Goal: Task Accomplishment & Management: Use online tool/utility

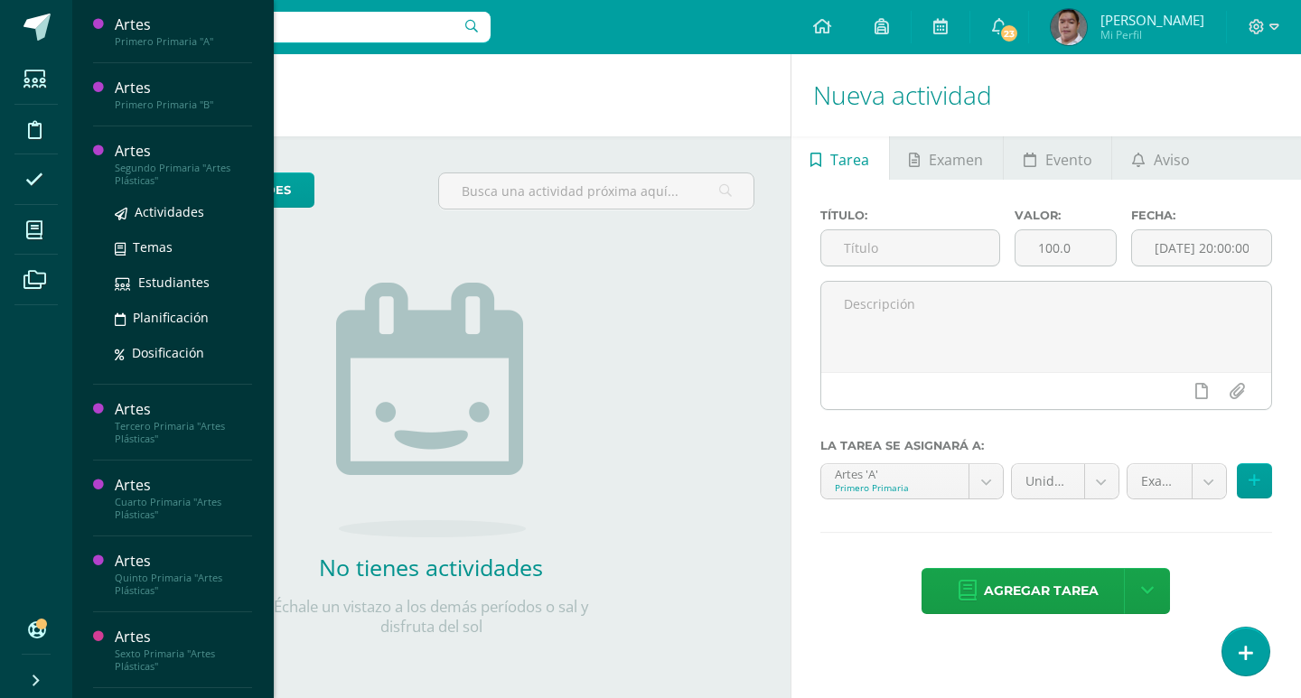
click at [129, 148] on div "Artes" at bounding box center [183, 151] width 137 height 21
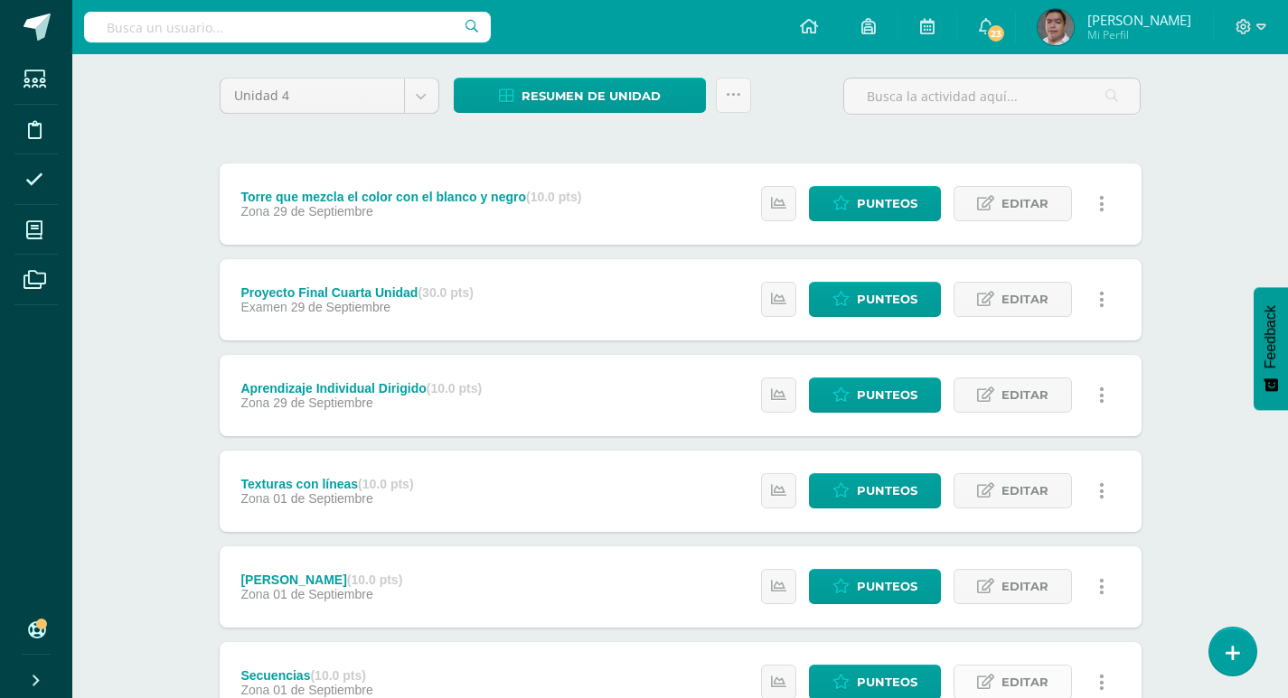
scroll to position [113, 0]
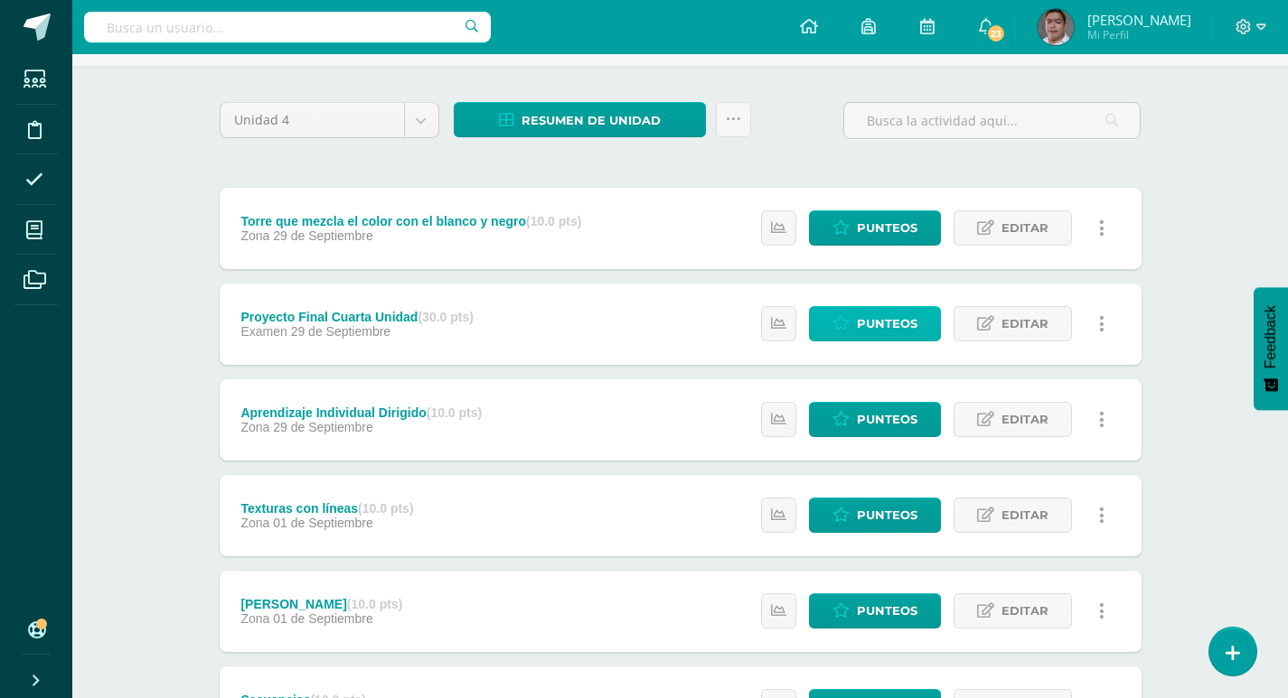
click at [910, 328] on span "Punteos" at bounding box center [887, 323] width 61 height 33
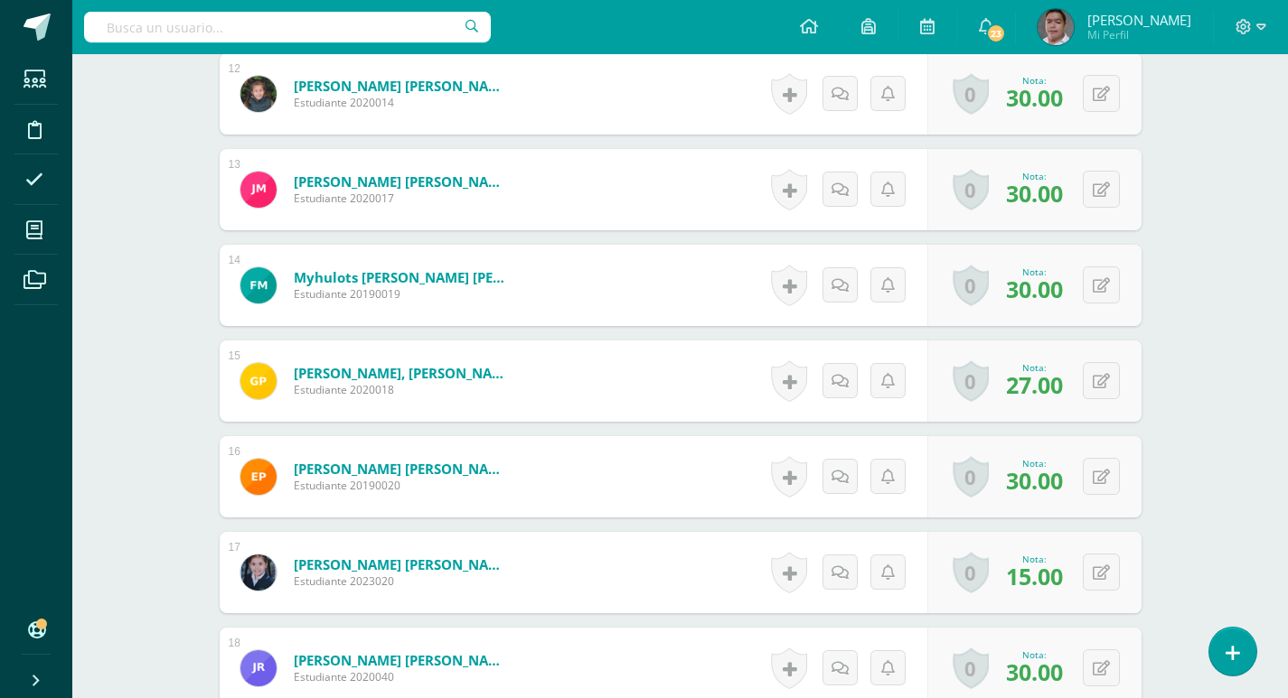
scroll to position [1809, 0]
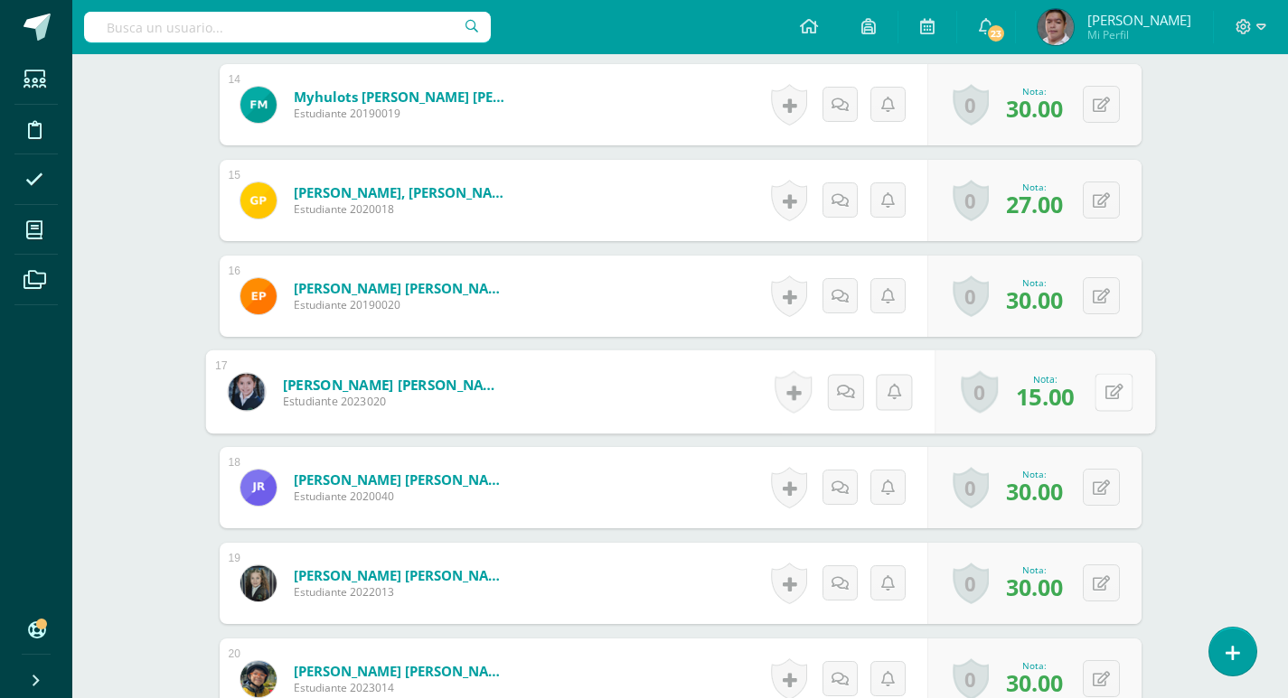
click at [1099, 390] on button at bounding box center [1113, 392] width 38 height 38
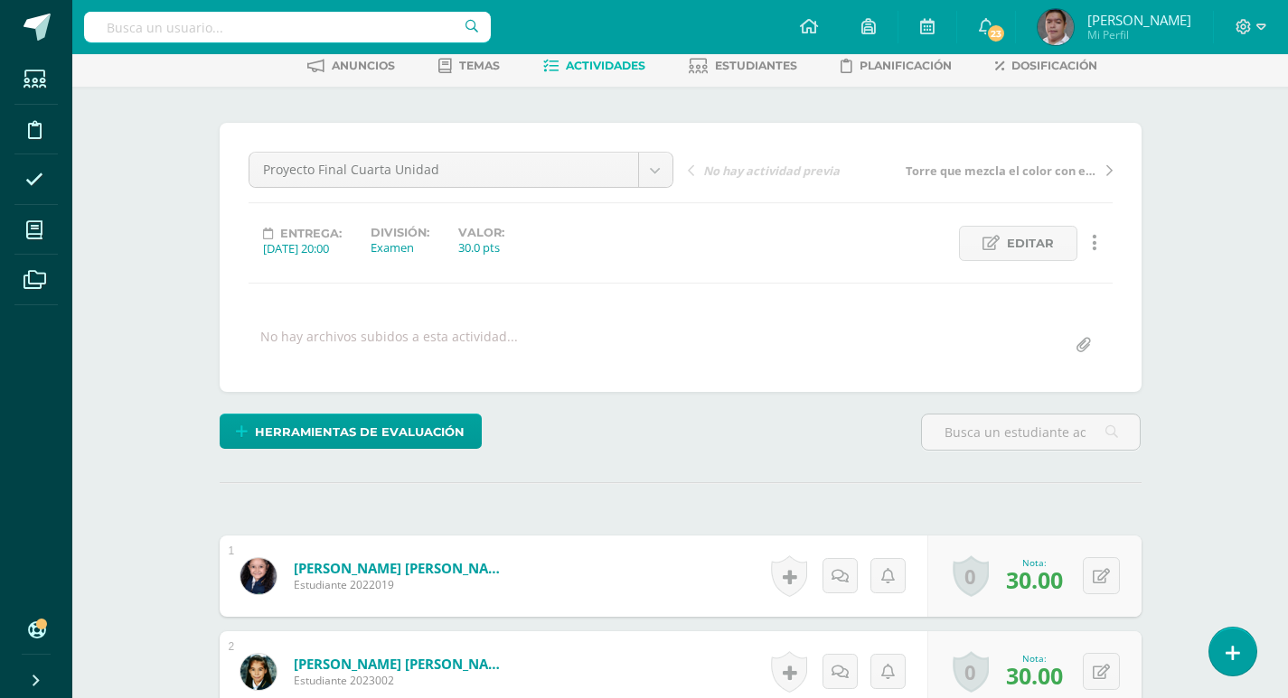
scroll to position [0, 0]
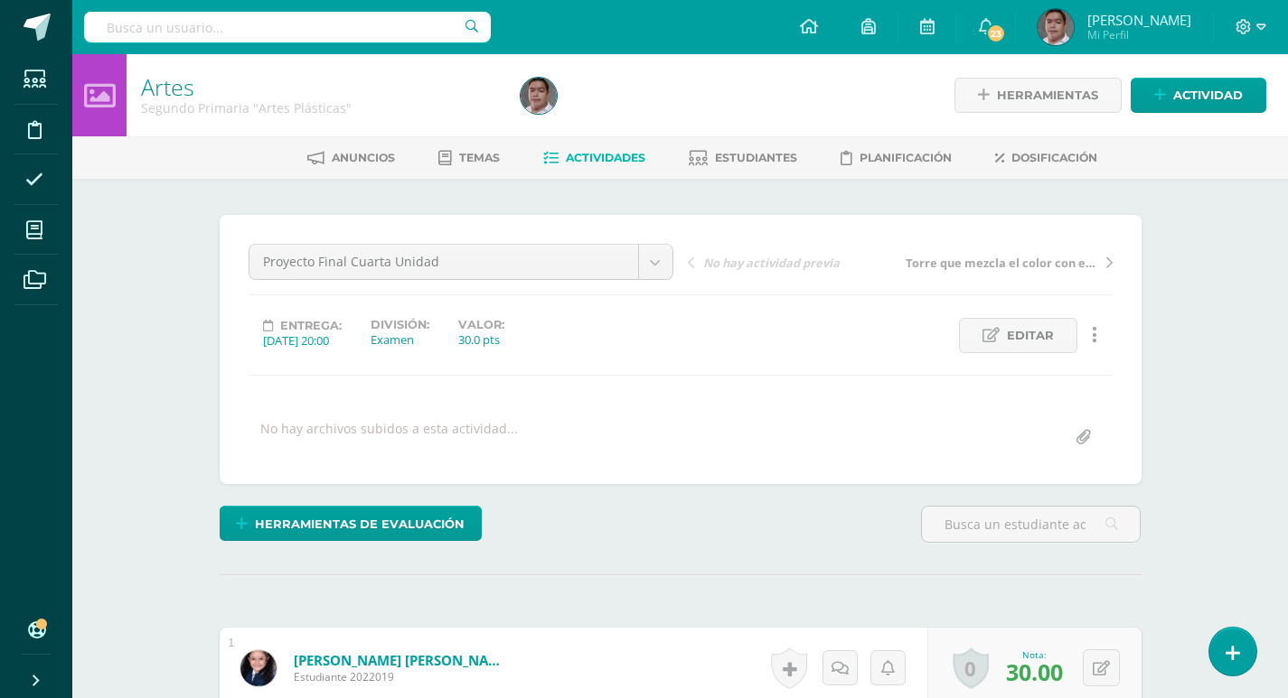
click at [567, 157] on span "Actividades" at bounding box center [606, 158] width 80 height 14
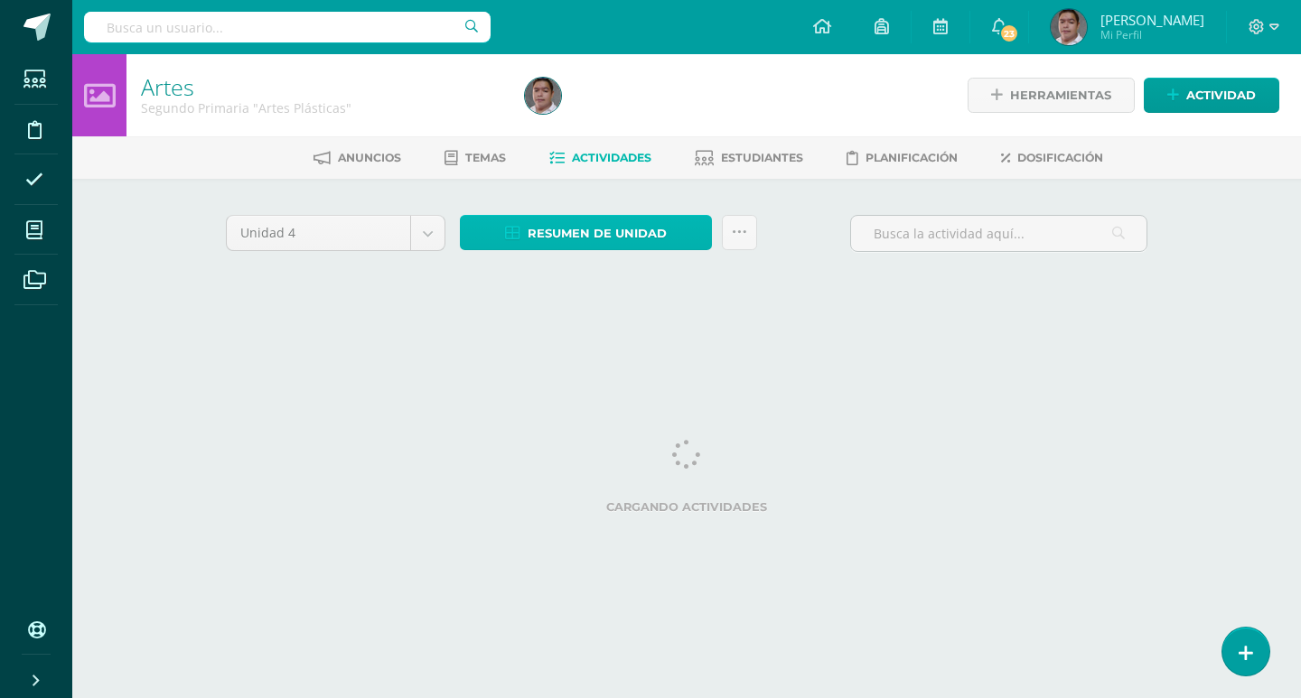
click at [623, 226] on span "Resumen de unidad" at bounding box center [597, 233] width 139 height 33
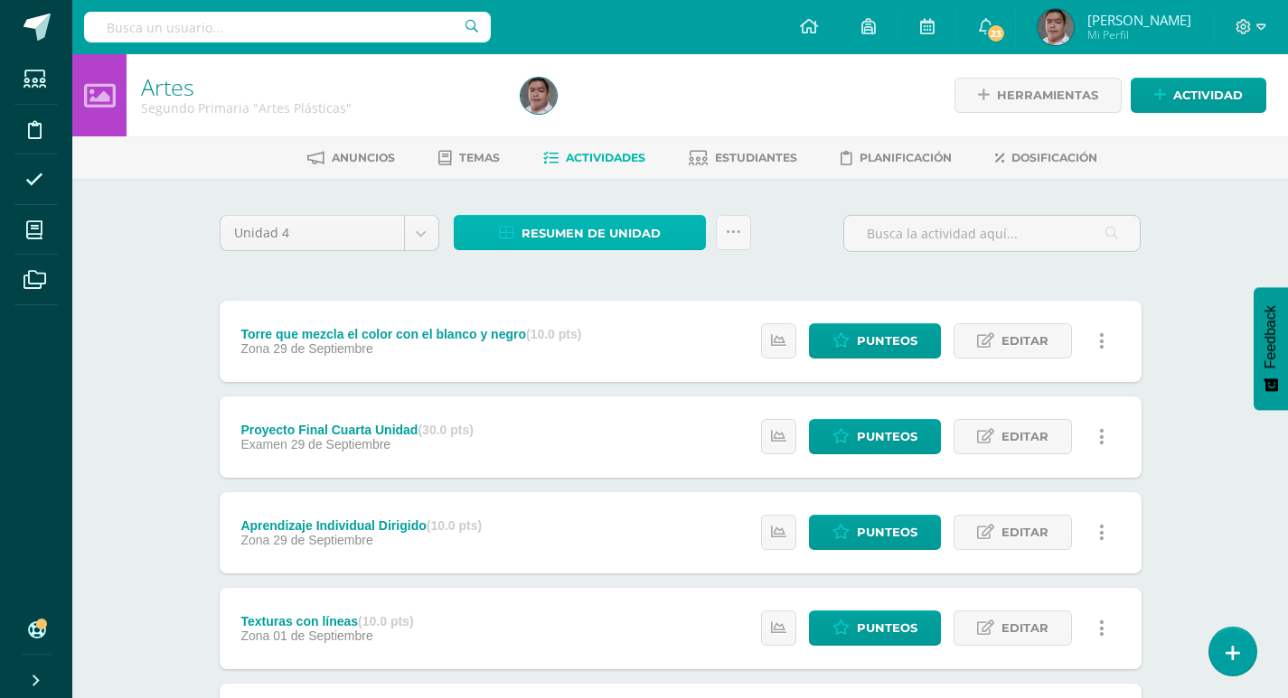
click at [598, 243] on span "Resumen de unidad" at bounding box center [590, 233] width 139 height 33
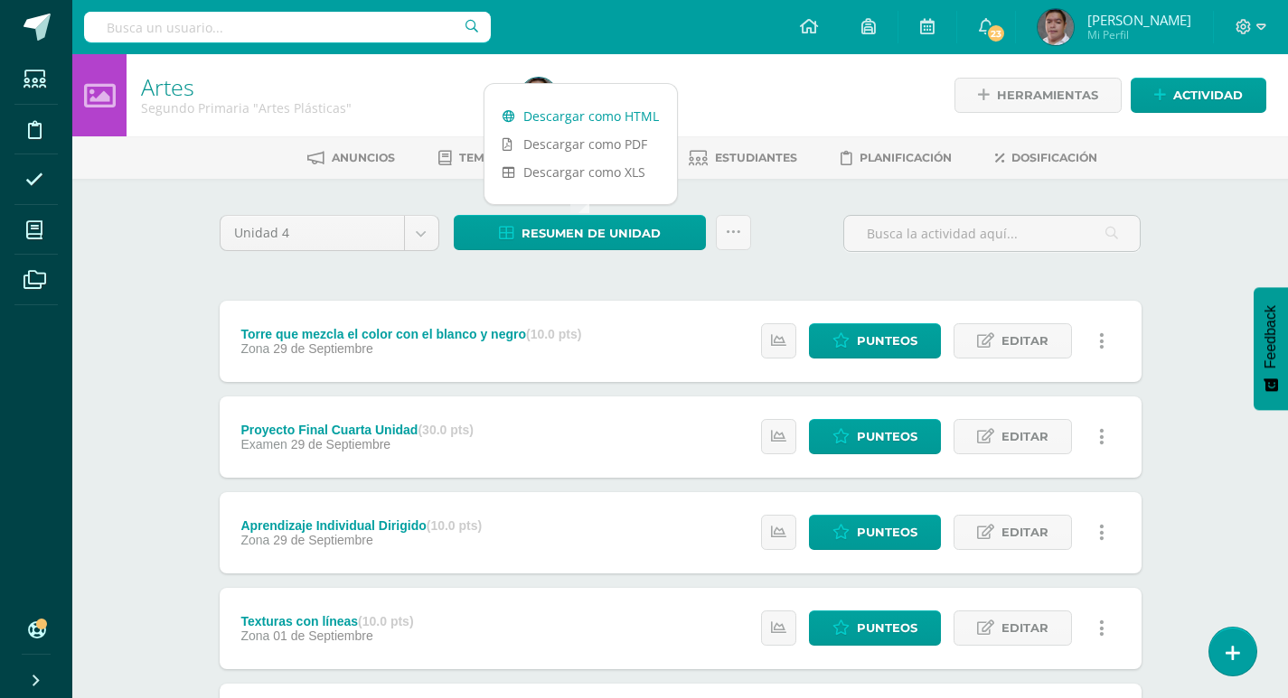
click at [600, 109] on link "Descargar como HTML" at bounding box center [580, 116] width 192 height 28
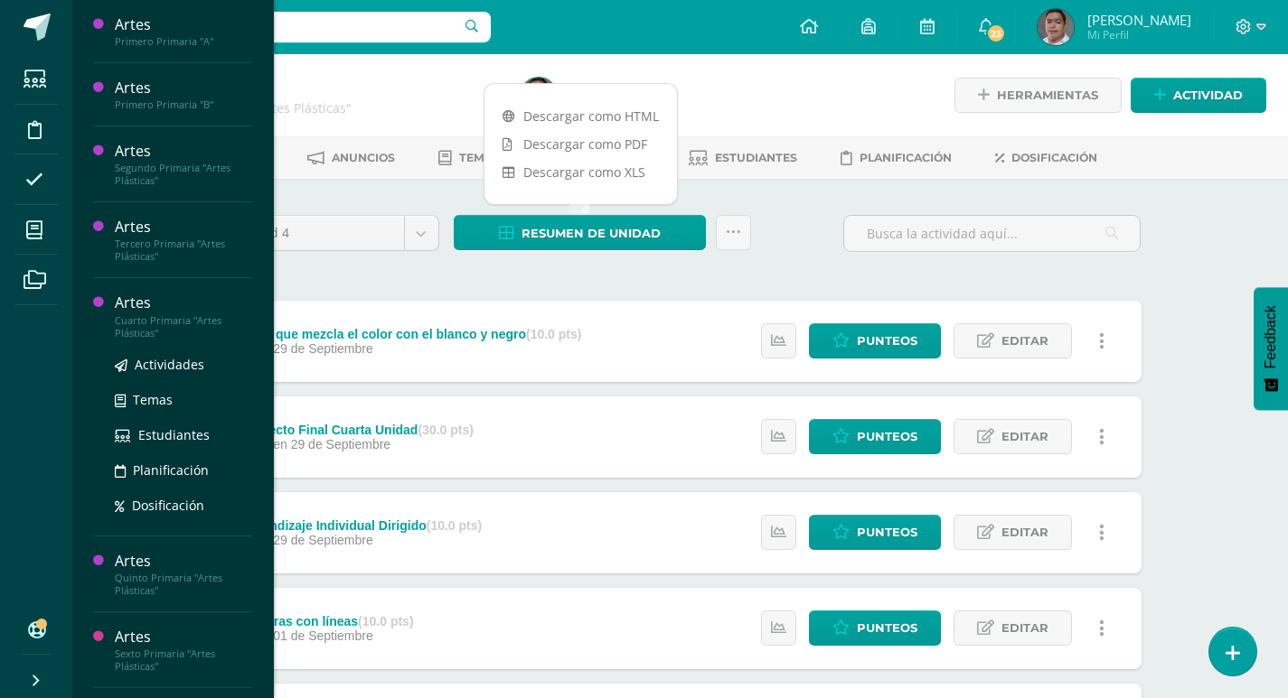
click at [126, 304] on div "Artes" at bounding box center [183, 303] width 137 height 21
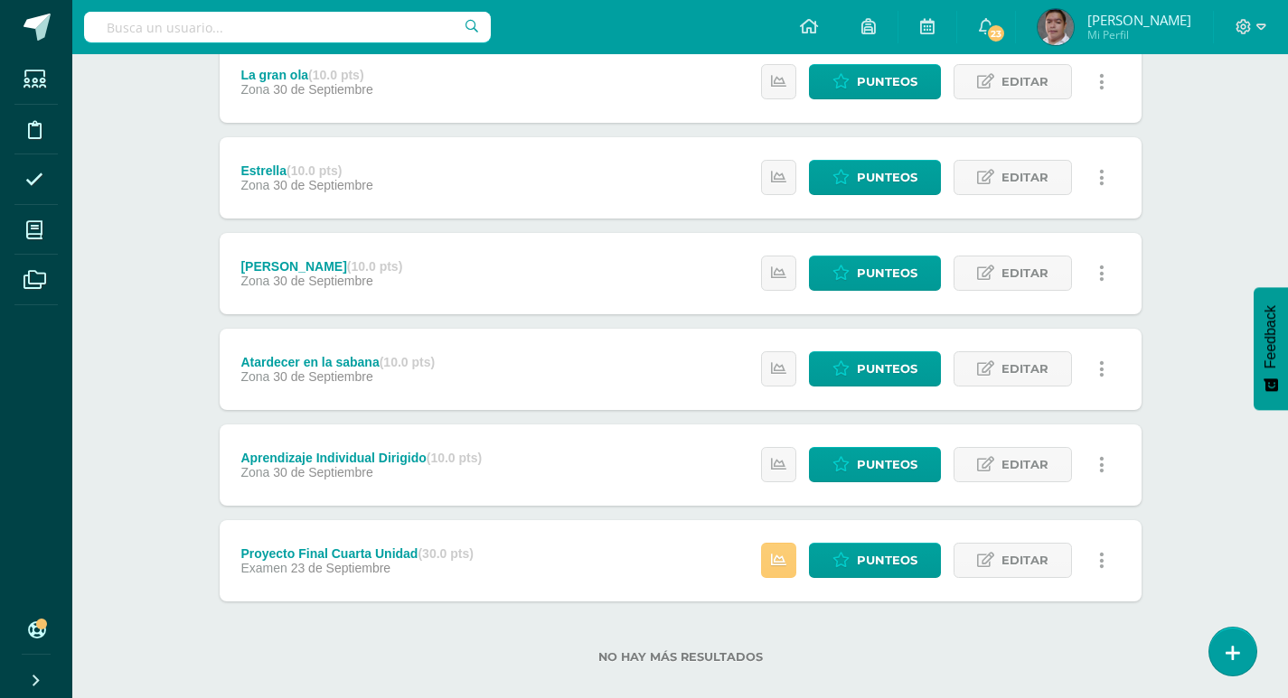
scroll to position [452, 0]
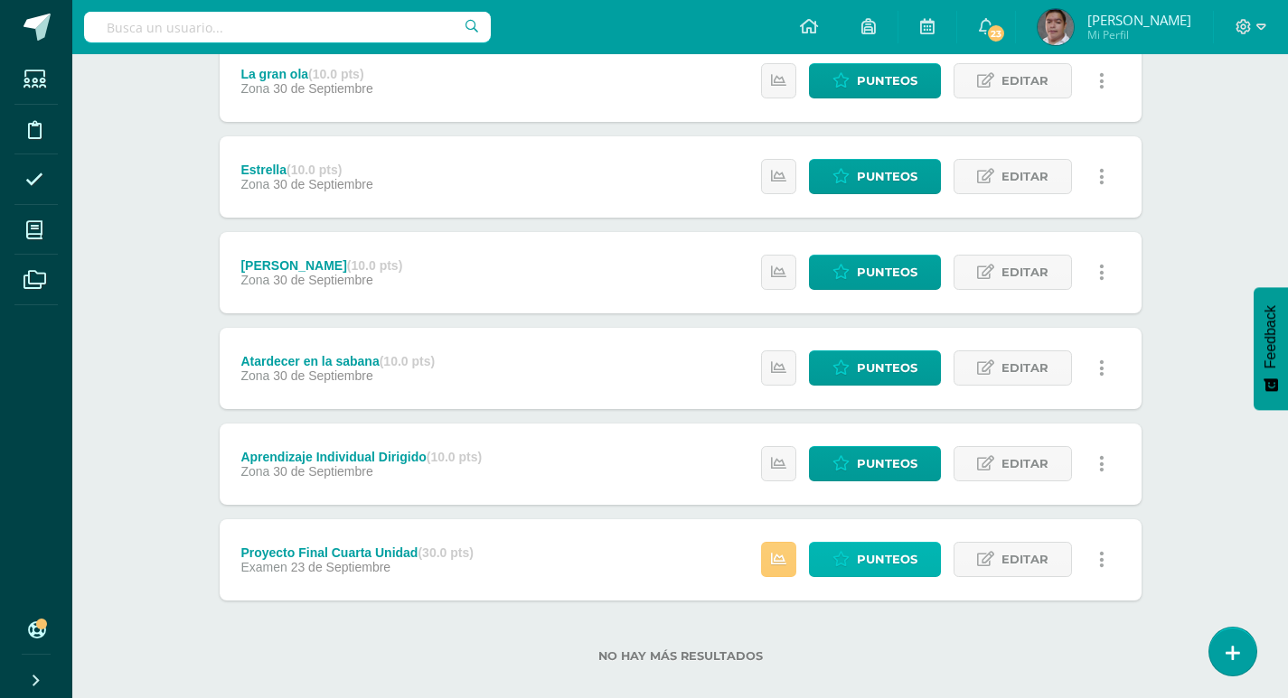
click at [892, 552] on span "Punteos" at bounding box center [887, 559] width 61 height 33
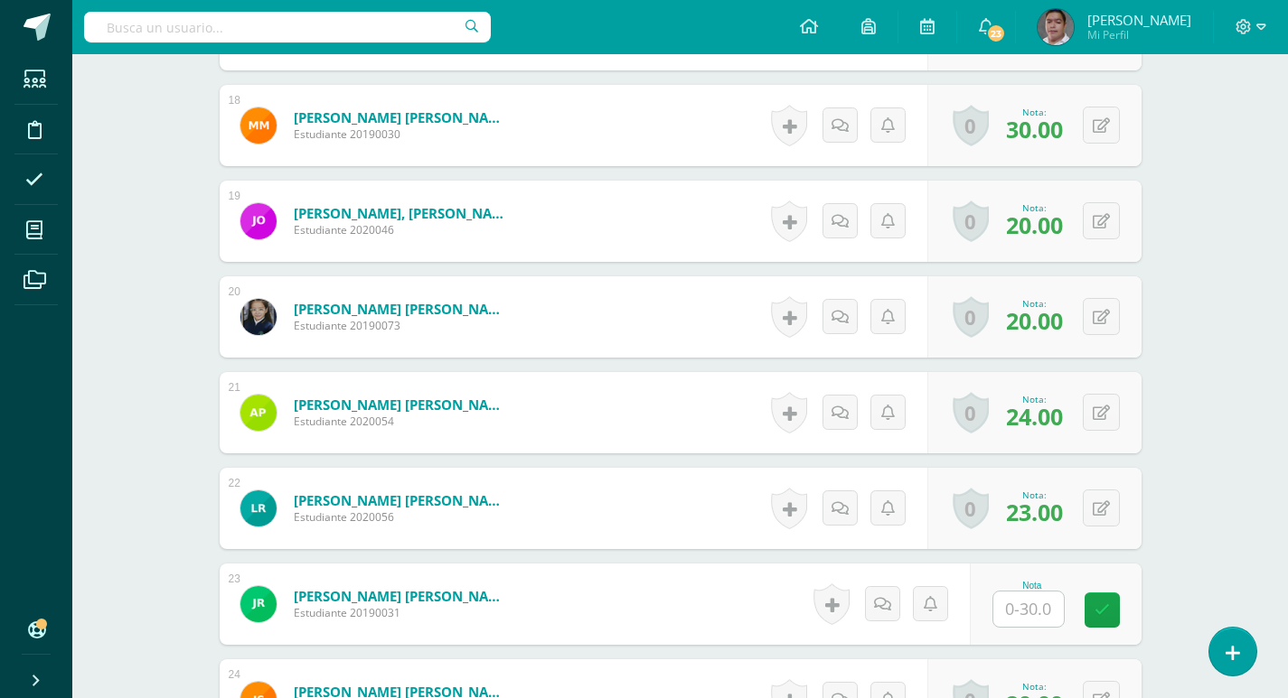
scroll to position [2516, 0]
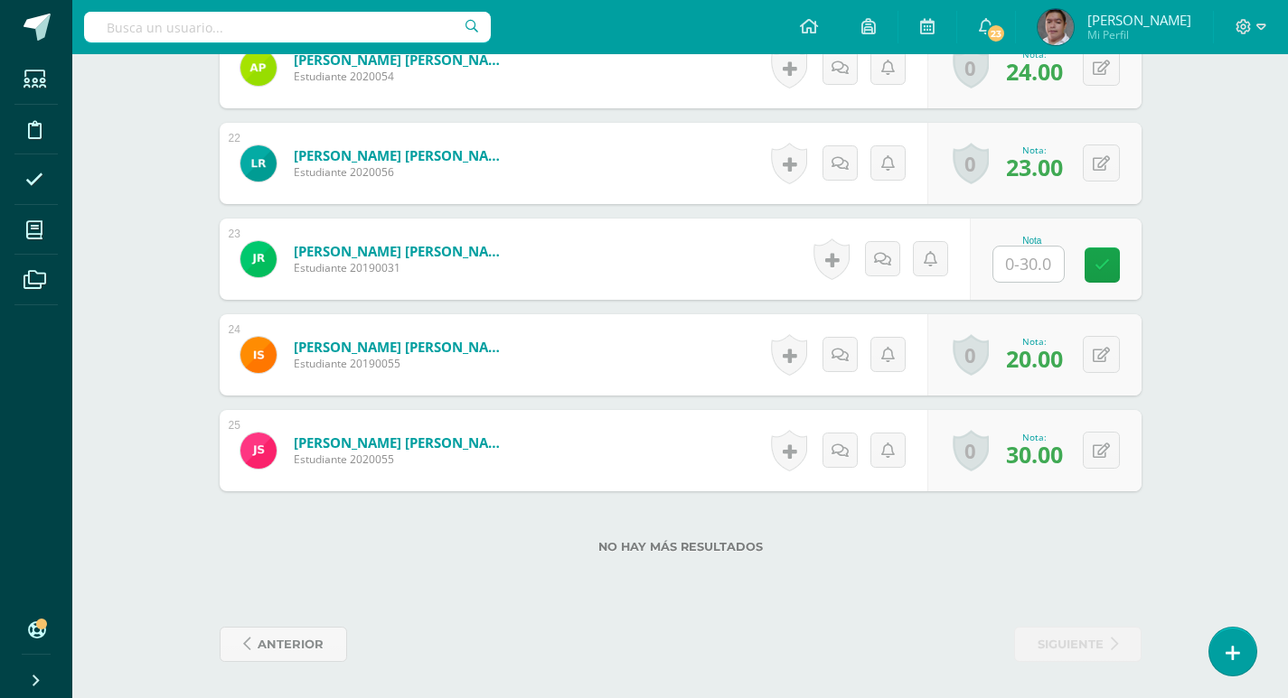
click at [1023, 255] on input "text" at bounding box center [1028, 264] width 70 height 35
type input "28"
click at [1125, 258] on link at bounding box center [1114, 266] width 36 height 36
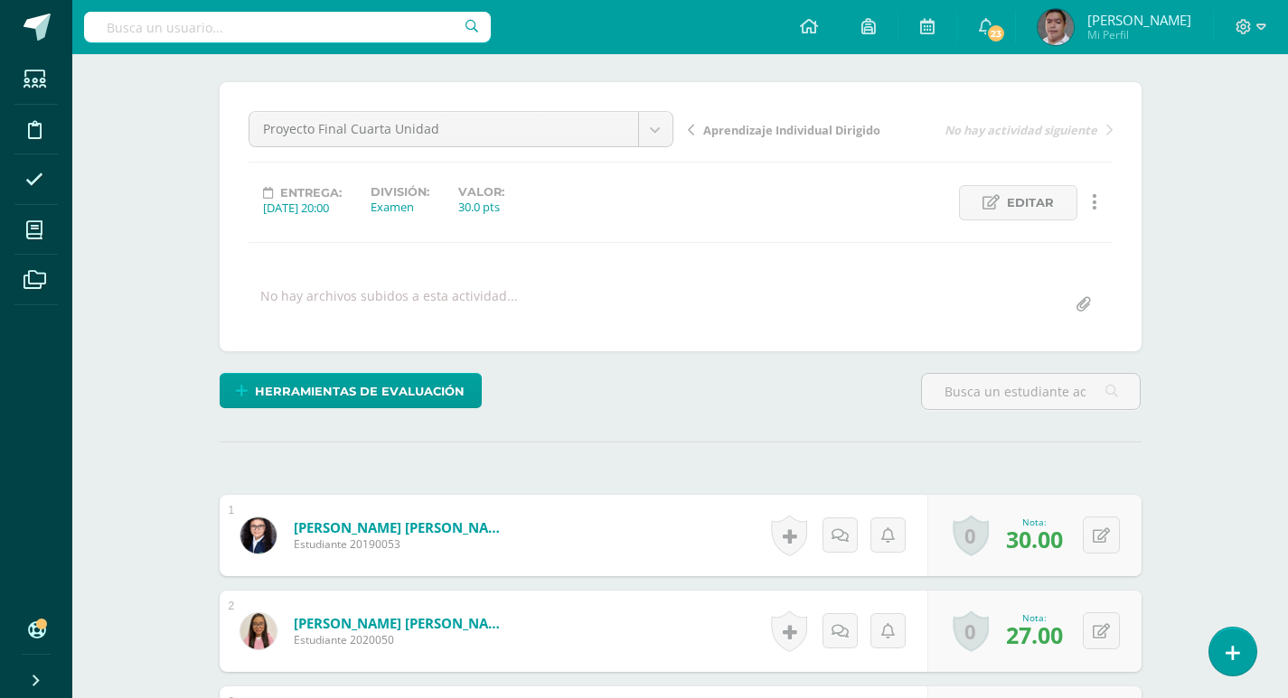
scroll to position [0, 0]
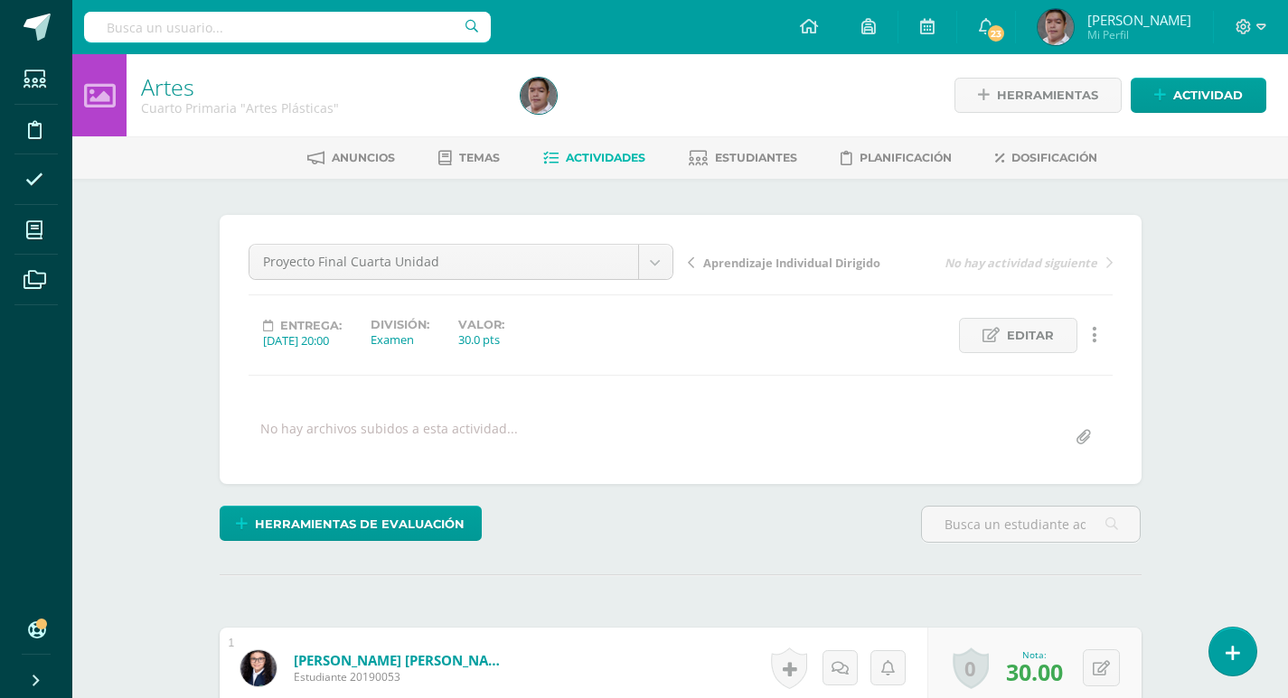
click at [573, 156] on span "Actividades" at bounding box center [606, 158] width 80 height 14
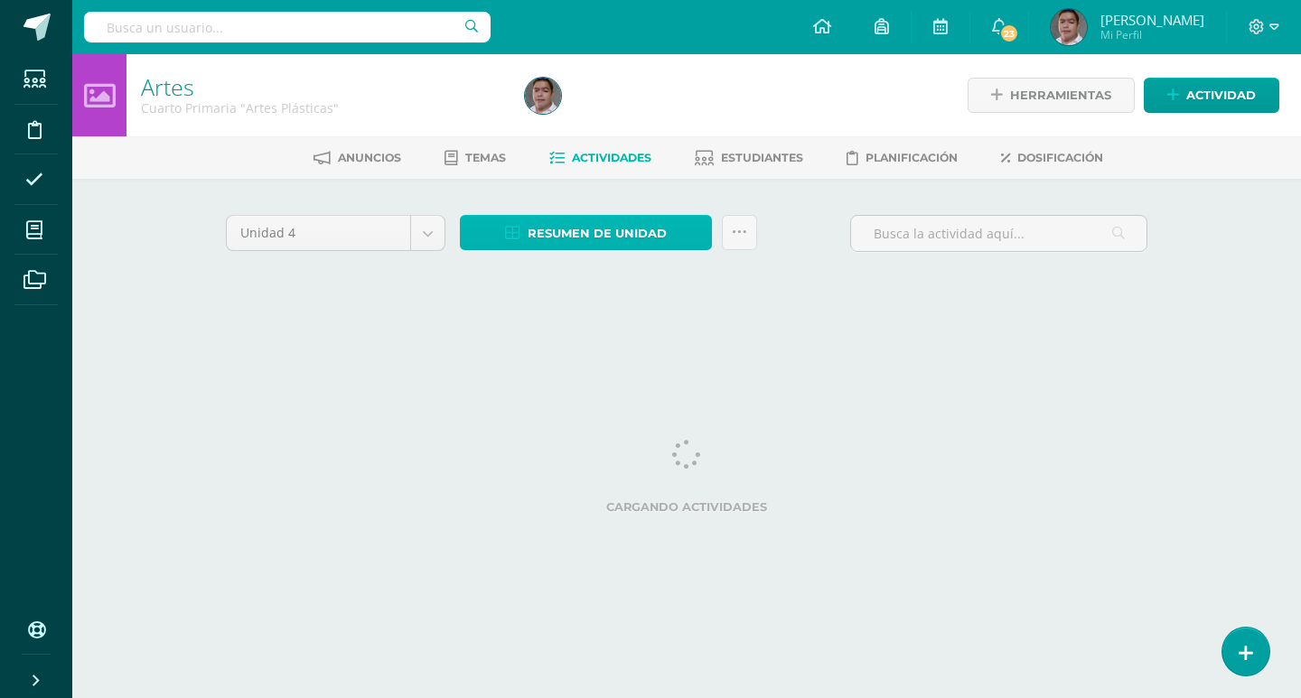
click at [632, 238] on span "Resumen de unidad" at bounding box center [597, 233] width 139 height 33
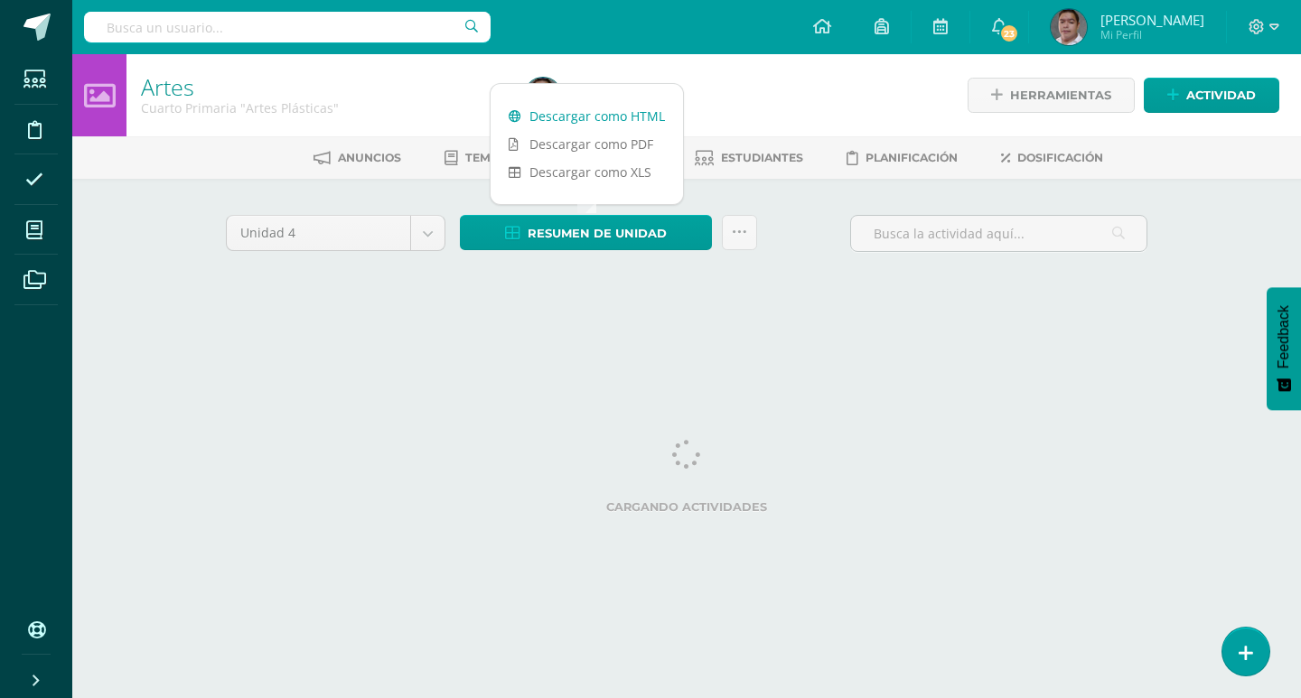
click at [603, 112] on link "Descargar como HTML" at bounding box center [587, 116] width 192 height 28
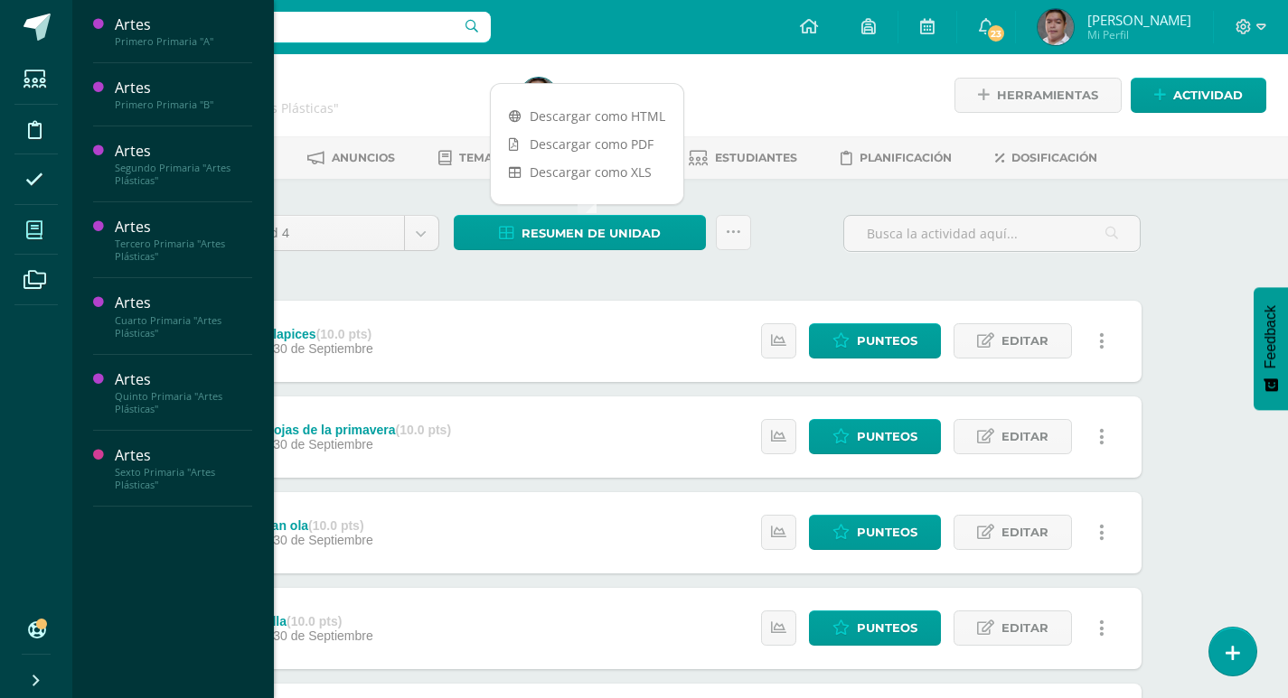
click at [36, 236] on icon at bounding box center [34, 230] width 16 height 18
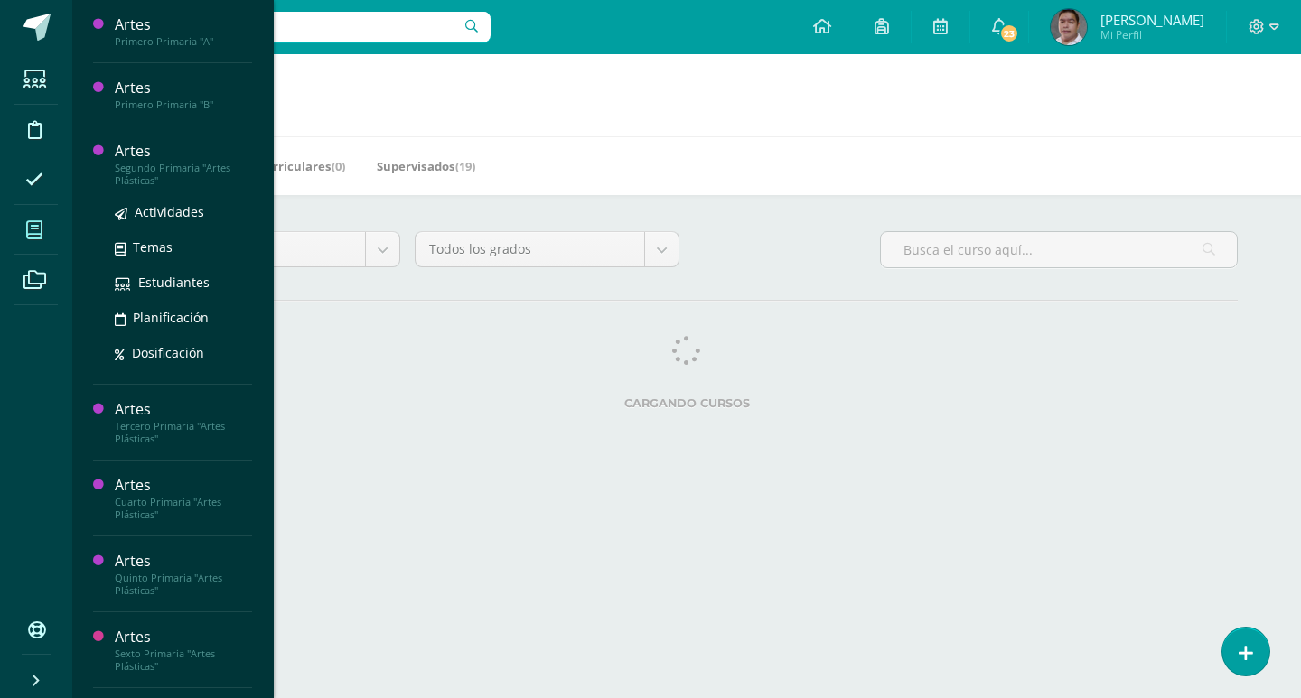
click at [132, 147] on div "Artes" at bounding box center [183, 151] width 137 height 21
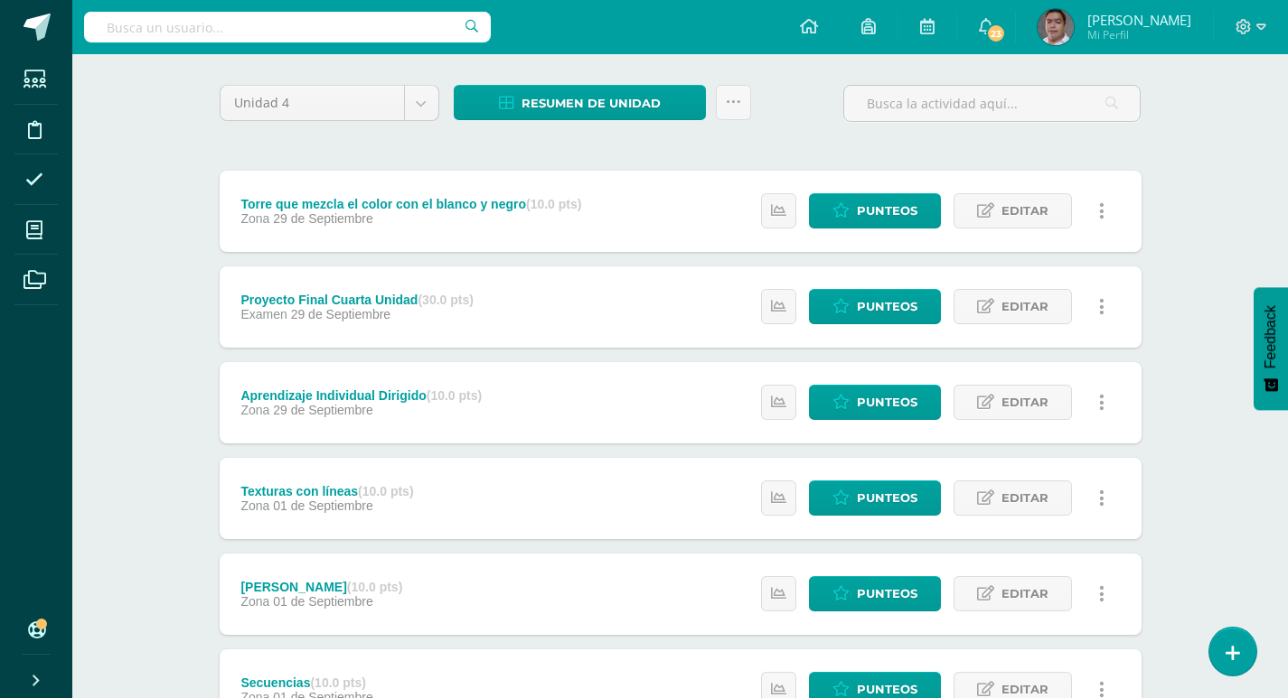
scroll to position [181, 0]
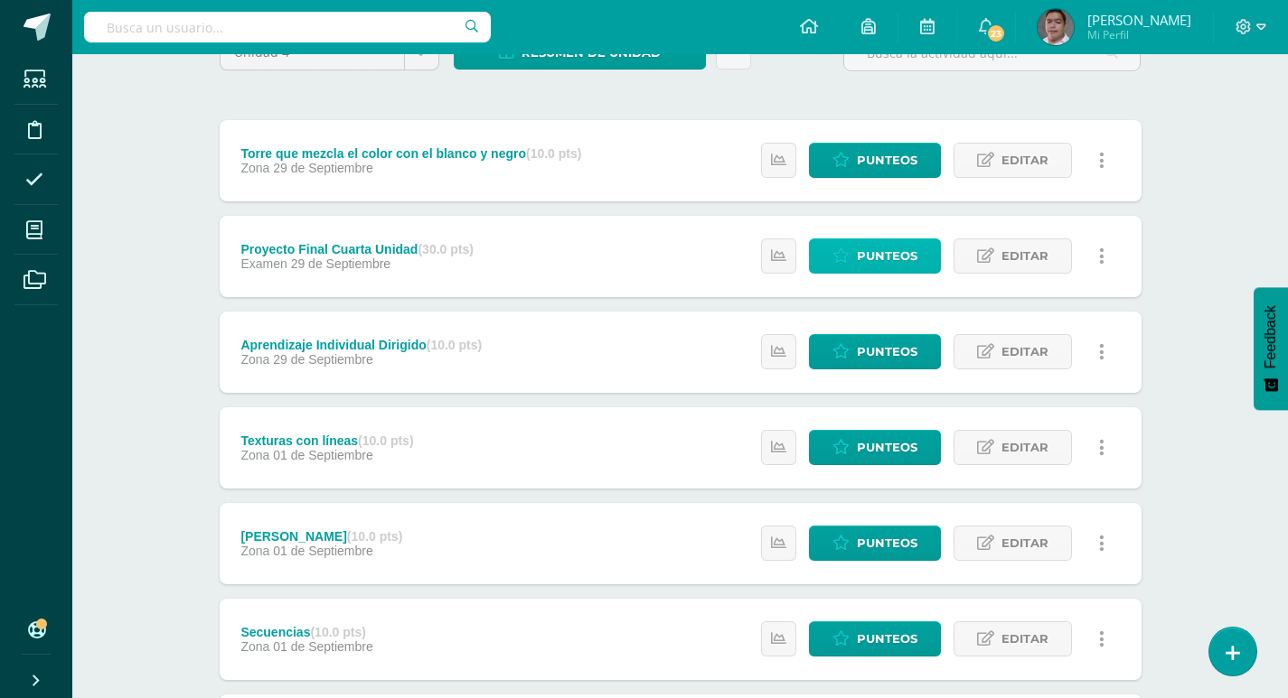
click at [917, 270] on span "Punteos" at bounding box center [887, 255] width 61 height 33
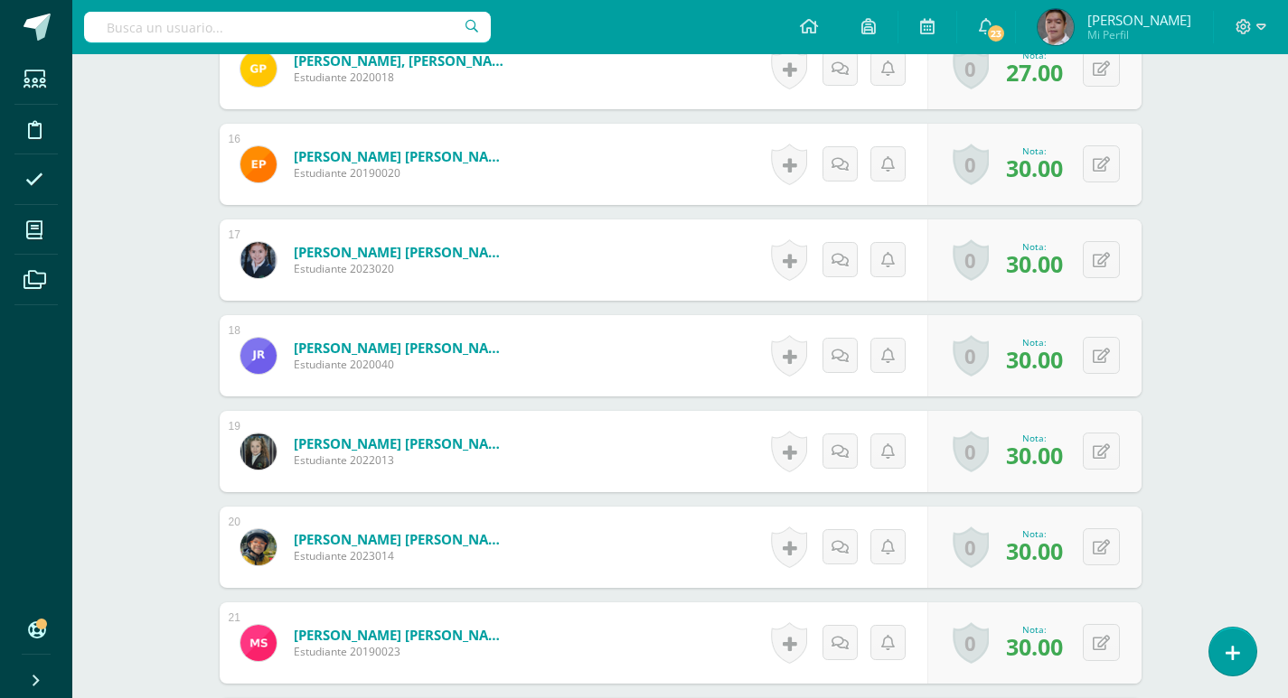
scroll to position [1942, 0]
click at [1090, 262] on div "0 [GEOGRAPHIC_DATA] Logros obtenidos Aún no hay logros agregados Nota: 30.00" at bounding box center [1034, 259] width 214 height 81
click at [1125, 258] on button at bounding box center [1113, 259] width 38 height 38
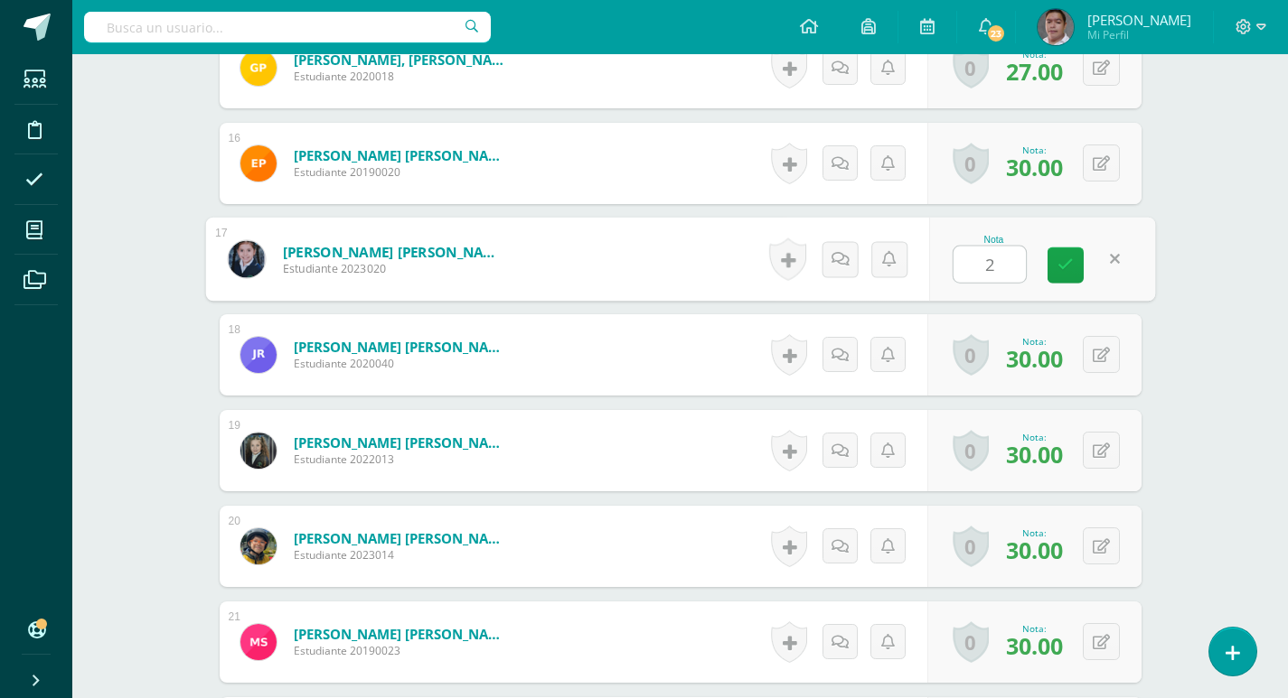
type input "29"
